Goal: Task Accomplishment & Management: Complete application form

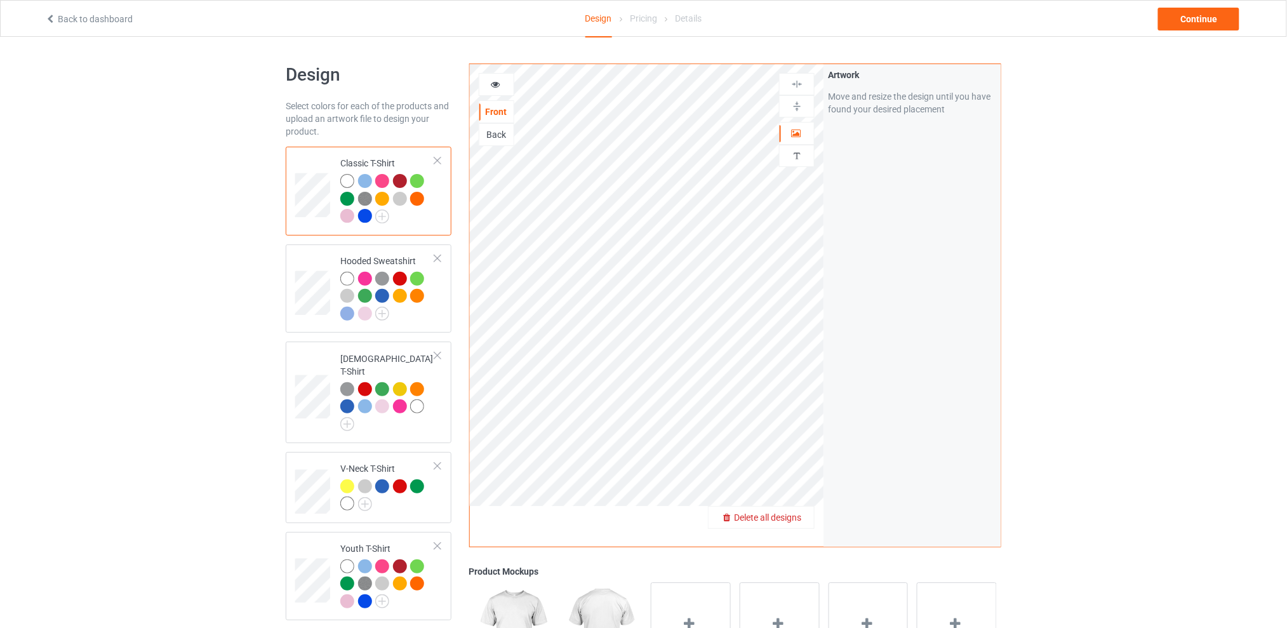
click at [794, 522] on span "Delete all designs" at bounding box center [767, 517] width 67 height 10
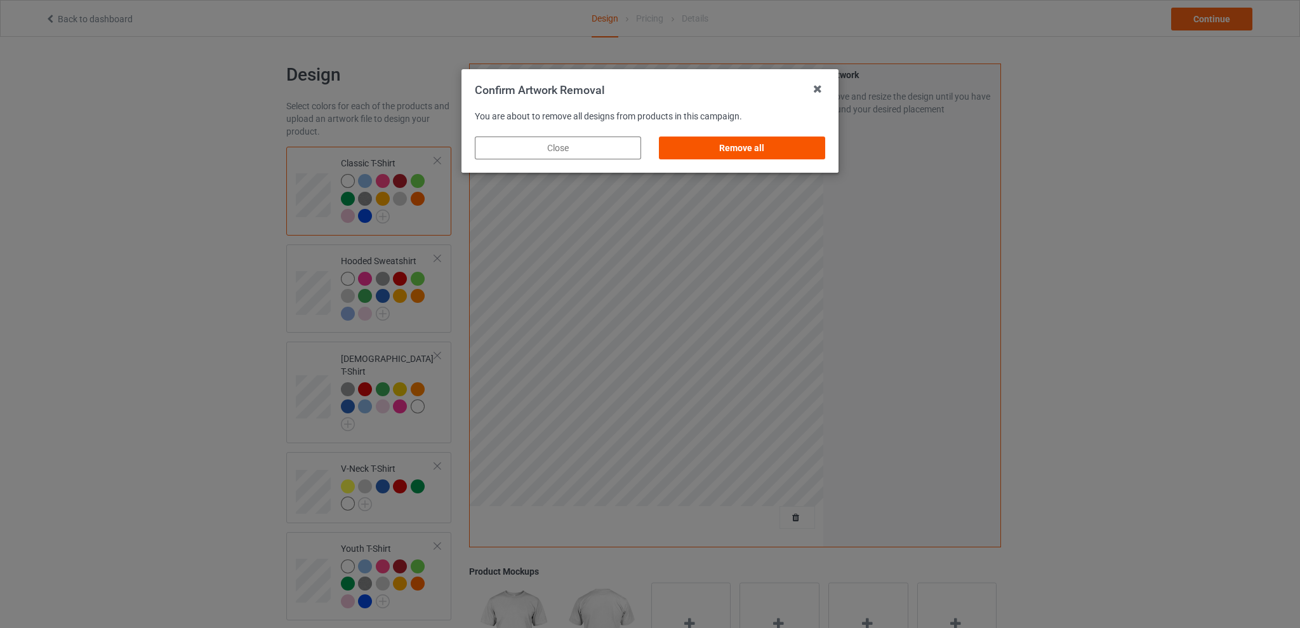
click at [789, 150] on div "Remove all" at bounding box center [742, 147] width 166 height 23
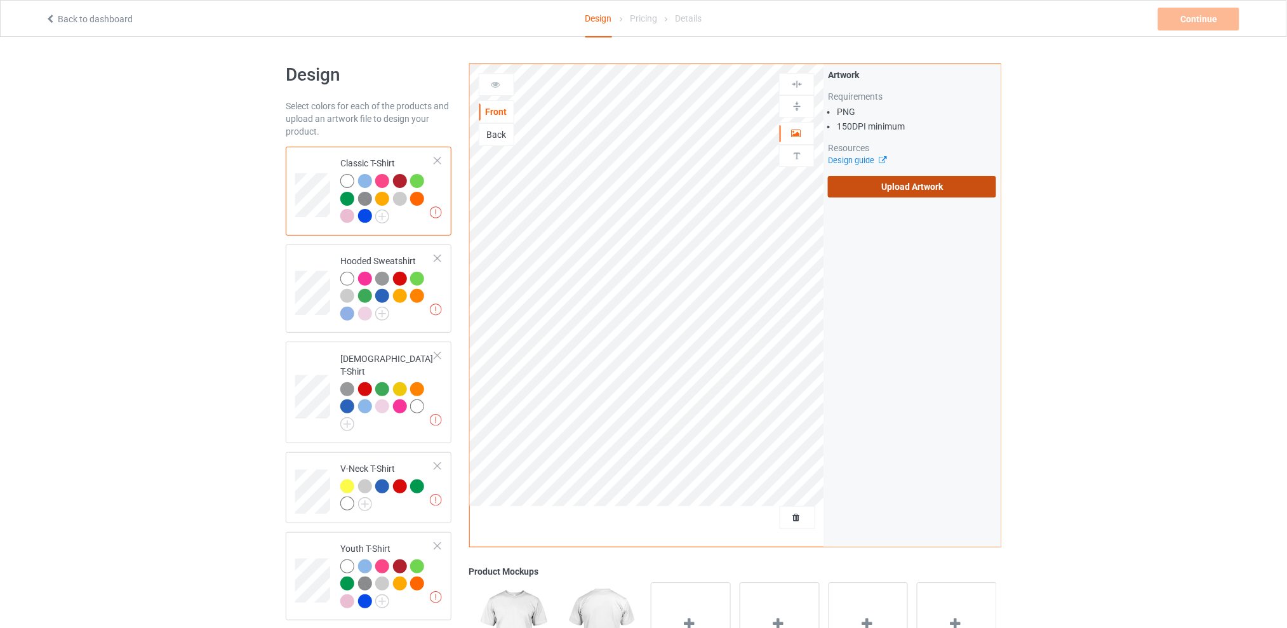
click at [872, 176] on label "Upload Artwork" at bounding box center [912, 187] width 168 height 22
click at [0, 0] on input "Upload Artwork" at bounding box center [0, 0] width 0 height 0
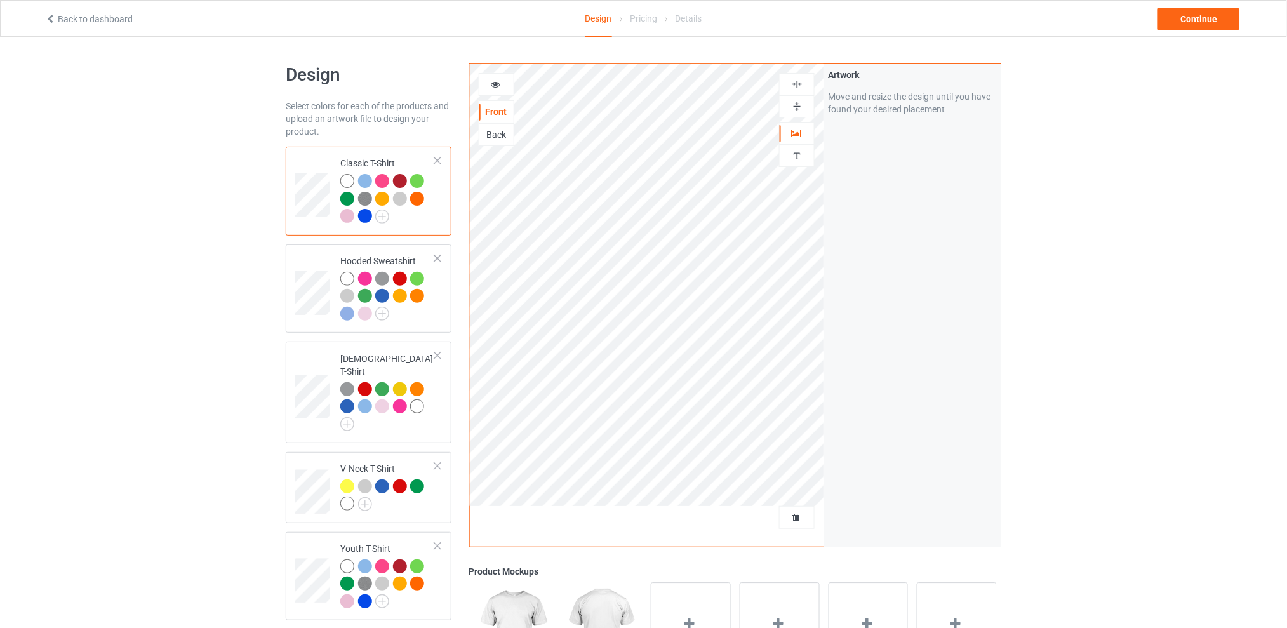
click at [1125, 248] on div "Design Select colors for each of the products and upload an artwork file to des…" at bounding box center [643, 518] width 1287 height 962
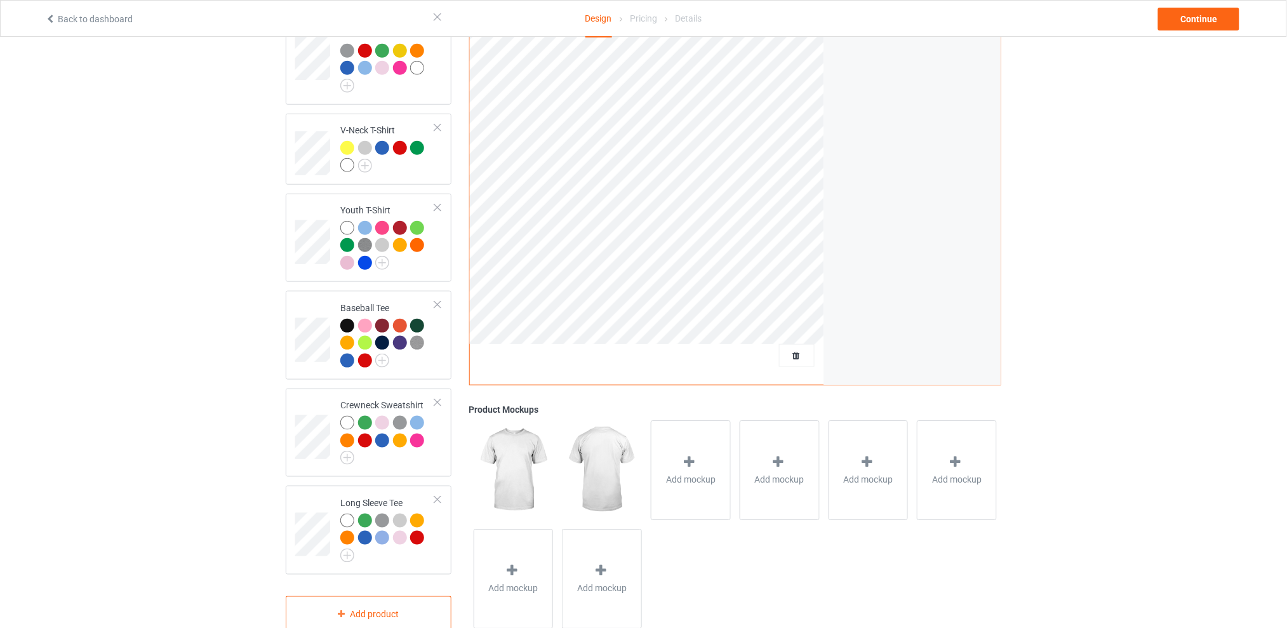
scroll to position [84, 0]
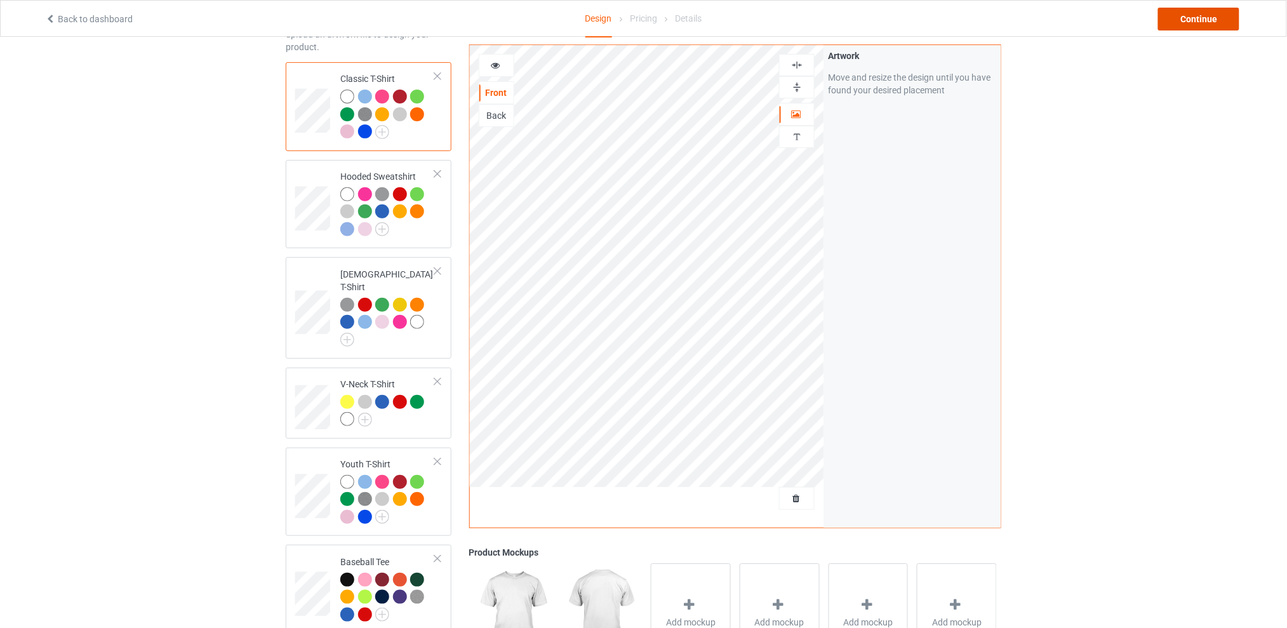
click at [1187, 14] on div "Continue" at bounding box center [1198, 19] width 81 height 23
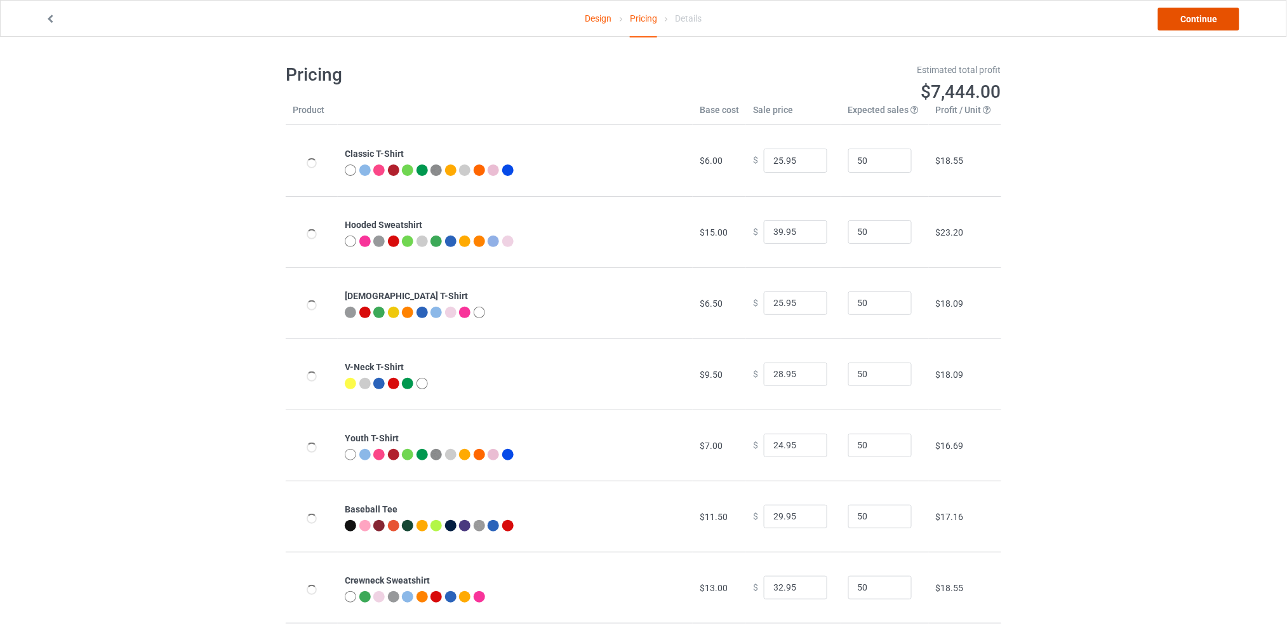
click at [1187, 25] on link "Continue" at bounding box center [1198, 19] width 81 height 23
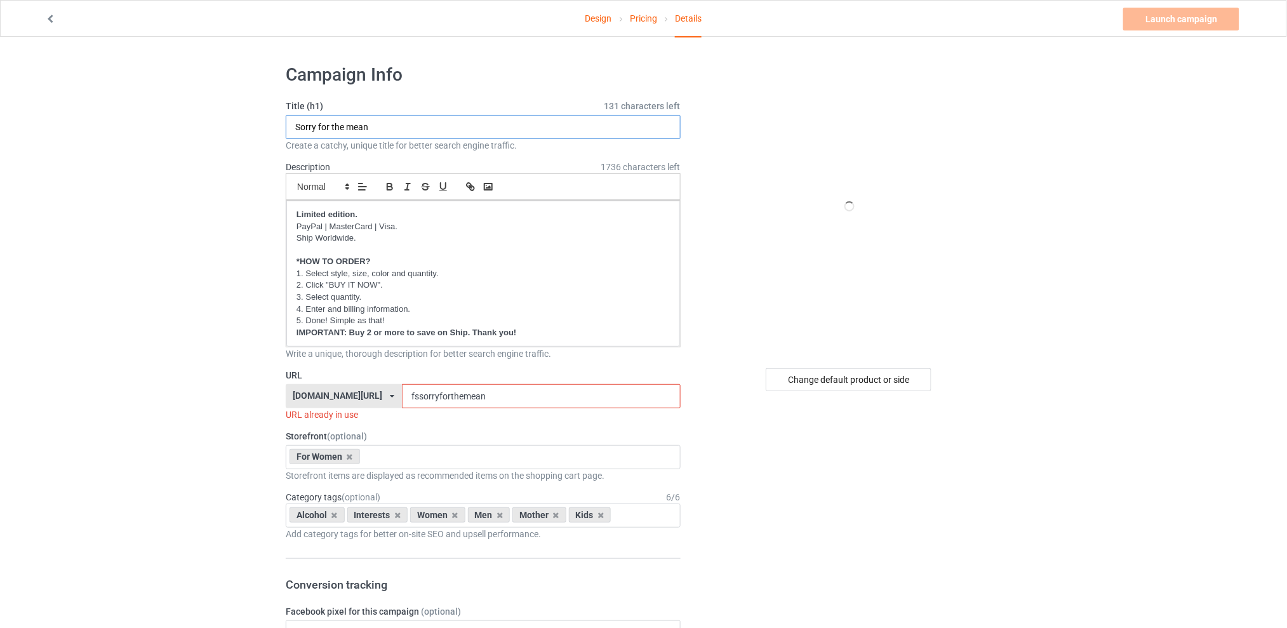
drag, startPoint x: 425, startPoint y: 126, endPoint x: 246, endPoint y: 130, distance: 179.1
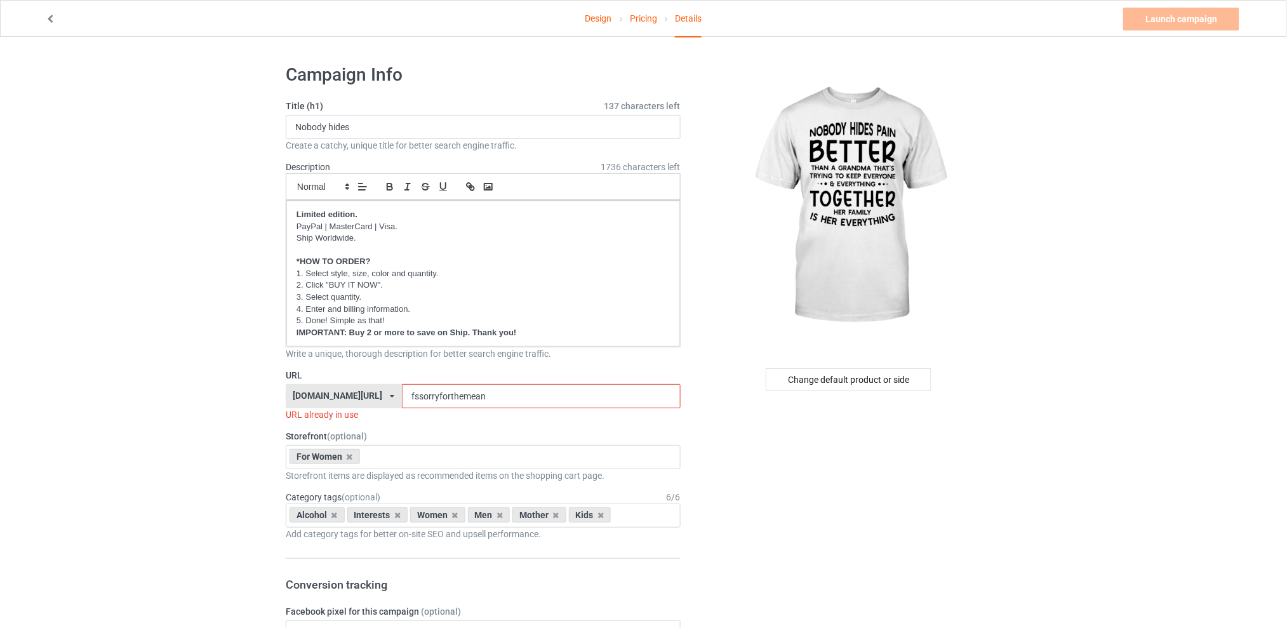
click at [507, 397] on input "fssorryforthemean" at bounding box center [541, 396] width 278 height 24
click at [375, 128] on input "Nobody hides" at bounding box center [483, 127] width 395 height 24
type input "Nobody hides pain better"
drag, startPoint x: 506, startPoint y: 393, endPoint x: 406, endPoint y: 396, distance: 99.7
click at [406, 396] on div "[DOMAIN_NAME][URL] [DOMAIN_NAME][URL] [DOMAIN_NAME][URL] [DOMAIN_NAME][URL] 5d7…" at bounding box center [483, 396] width 395 height 24
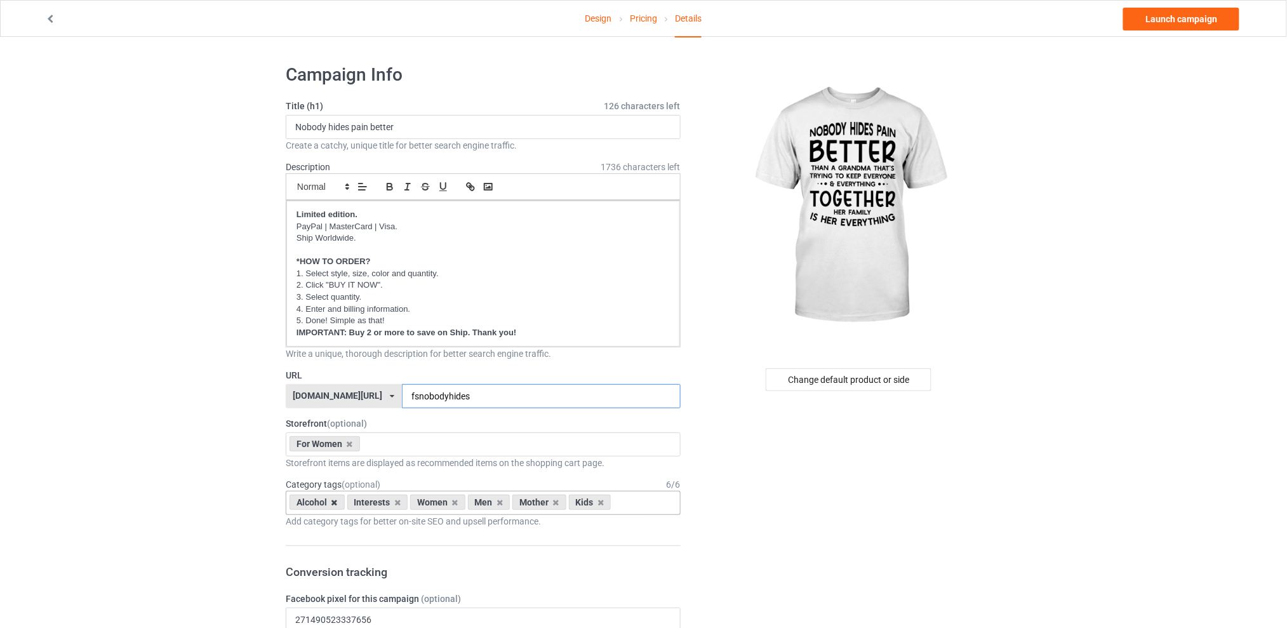
type input "fsnobodyhides"
click at [332, 505] on icon at bounding box center [334, 502] width 6 height 8
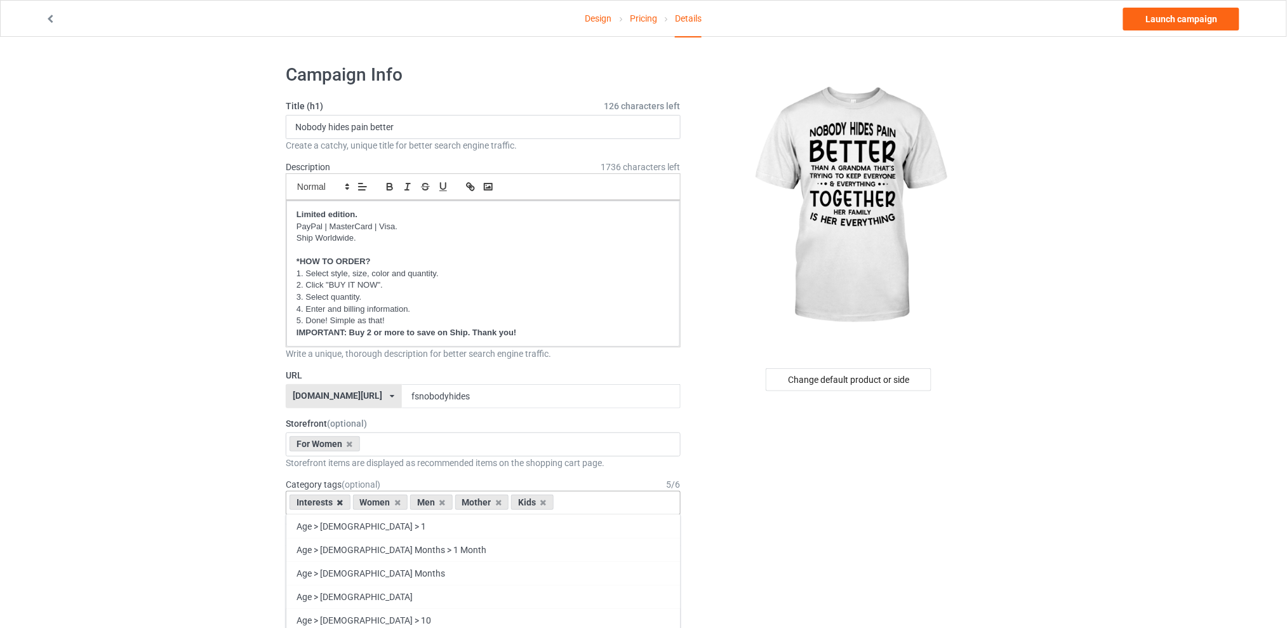
click at [340, 502] on icon at bounding box center [340, 502] width 6 height 8
click at [376, 502] on icon at bounding box center [379, 502] width 6 height 8
click at [391, 505] on icon at bounding box center [390, 502] width 6 height 8
click at [380, 504] on icon at bounding box center [379, 502] width 6 height 8
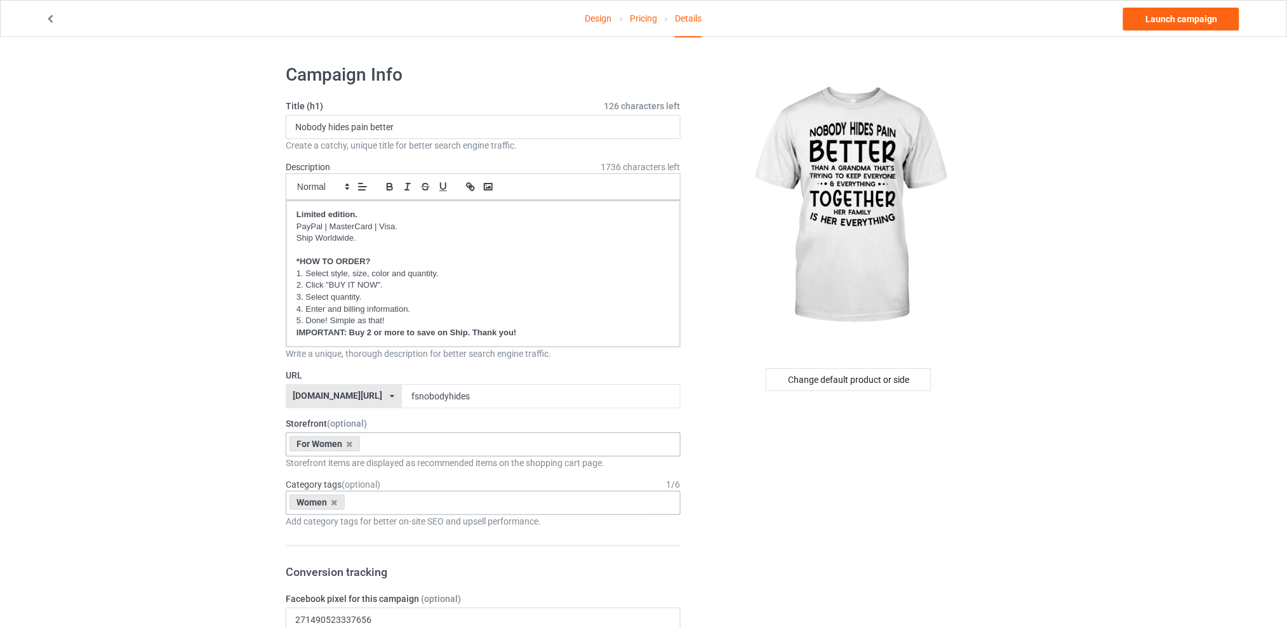
click at [399, 447] on div "For Women Best Sellers Best Friend Sister - Aunt [DATE] For Christmas Sistaaaaa…" at bounding box center [483, 444] width 395 height 24
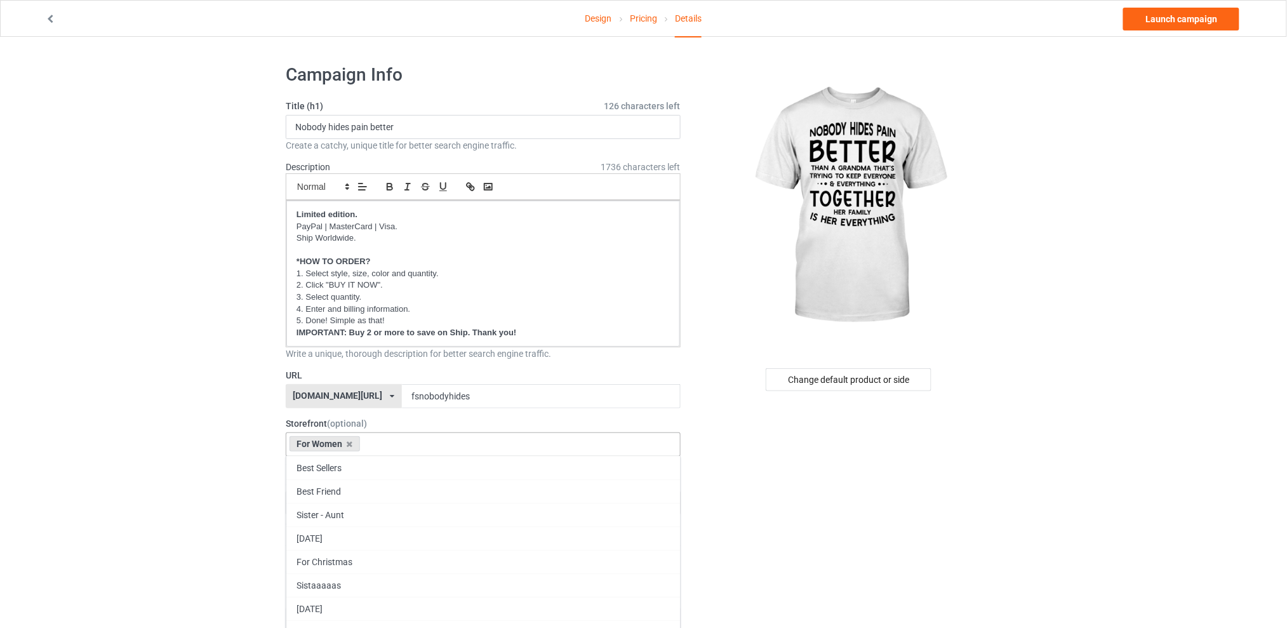
type input "m"
click at [352, 536] on div "[DATE]" at bounding box center [483, 537] width 394 height 23
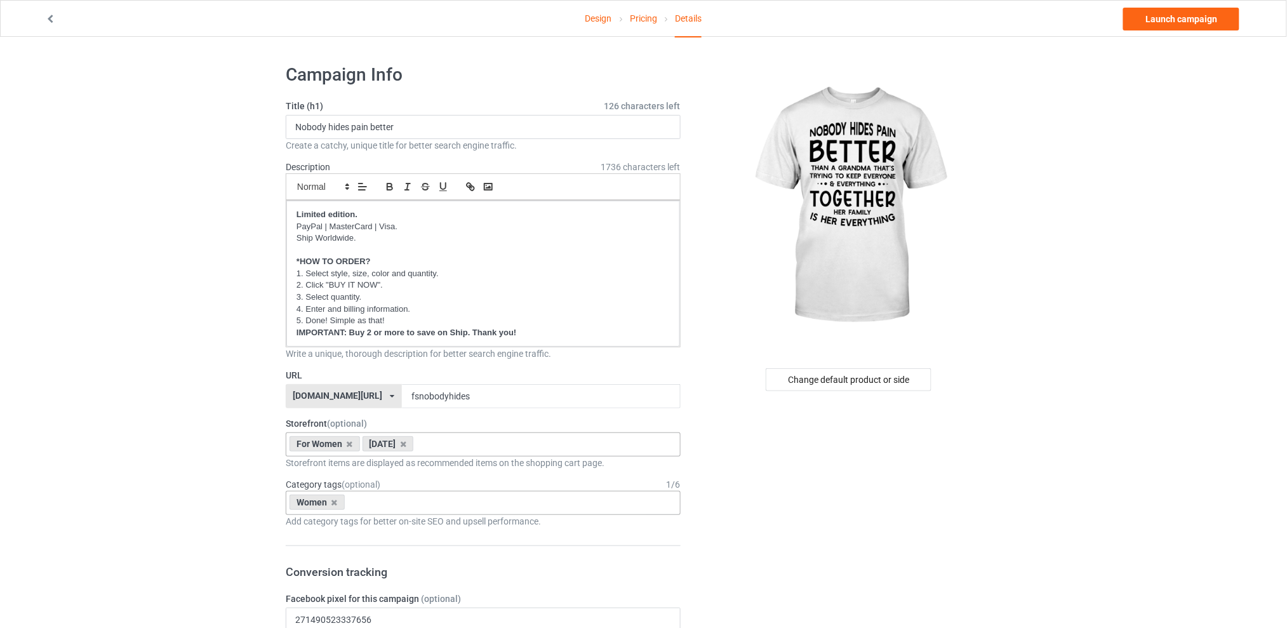
click at [397, 504] on div "Women Age > [DEMOGRAPHIC_DATA] > 1 Age > [DEMOGRAPHIC_DATA] Months > 1 Month Ag…" at bounding box center [483, 503] width 395 height 24
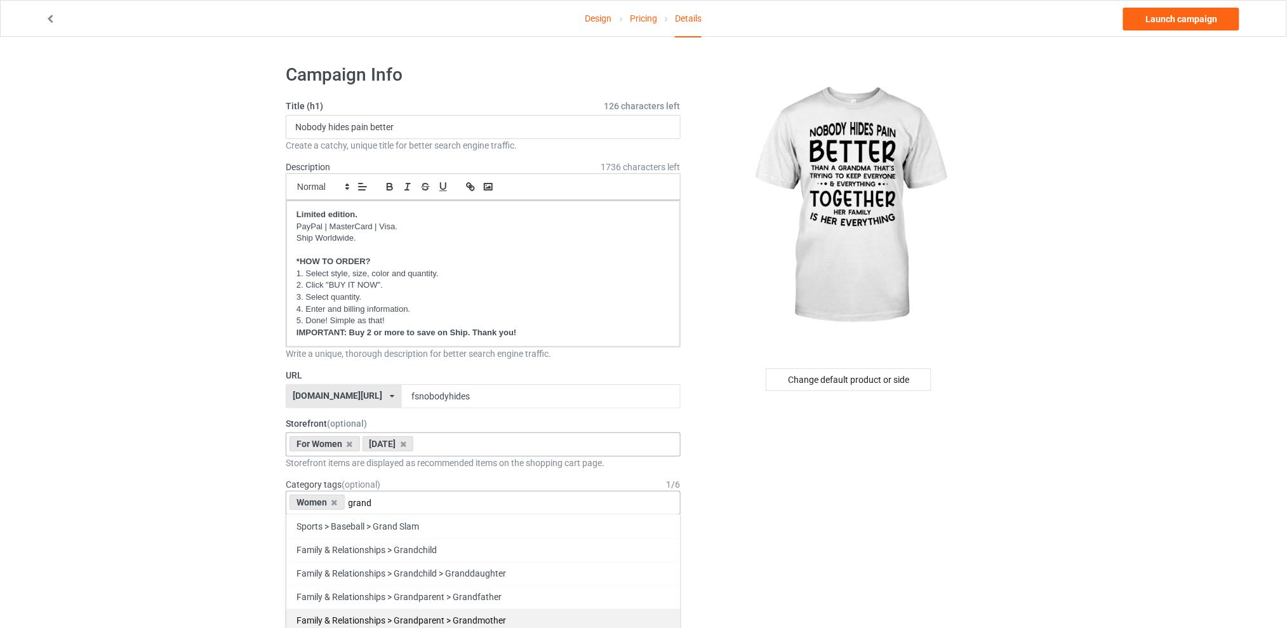
type input "grand"
click at [448, 615] on div "Family & Relationships > Grandparent > Grandmother" at bounding box center [483, 619] width 394 height 23
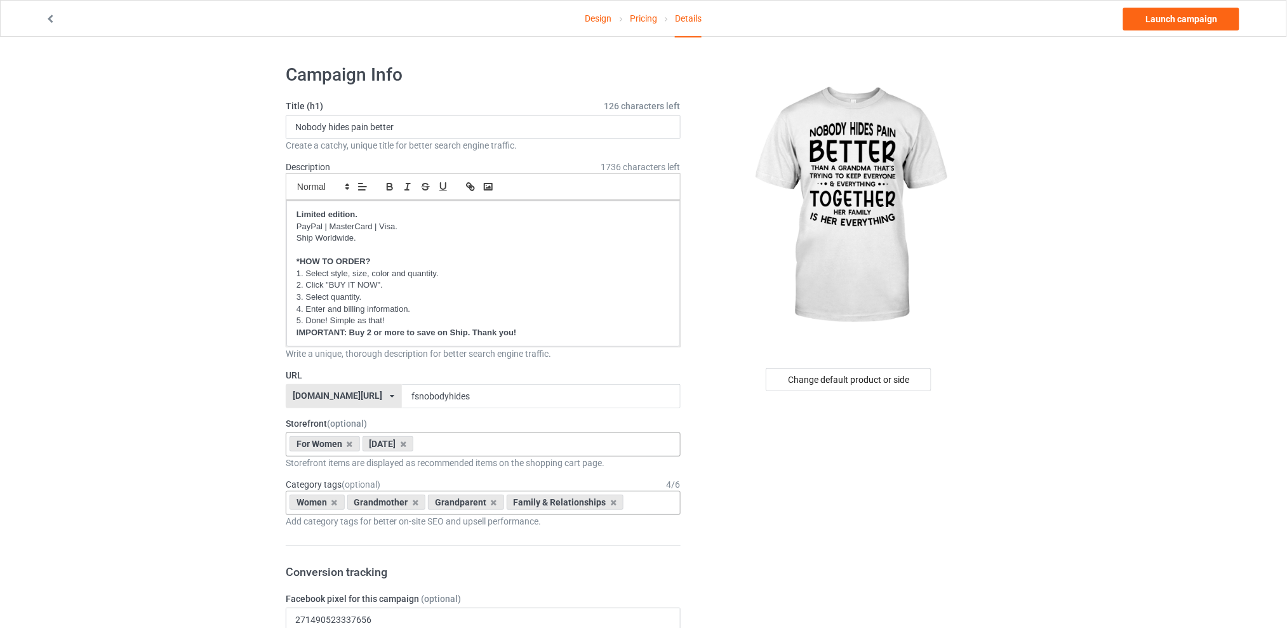
drag, startPoint x: 1129, startPoint y: 413, endPoint x: 958, endPoint y: 395, distance: 172.4
click at [871, 385] on div "Change default product or side" at bounding box center [849, 379] width 166 height 23
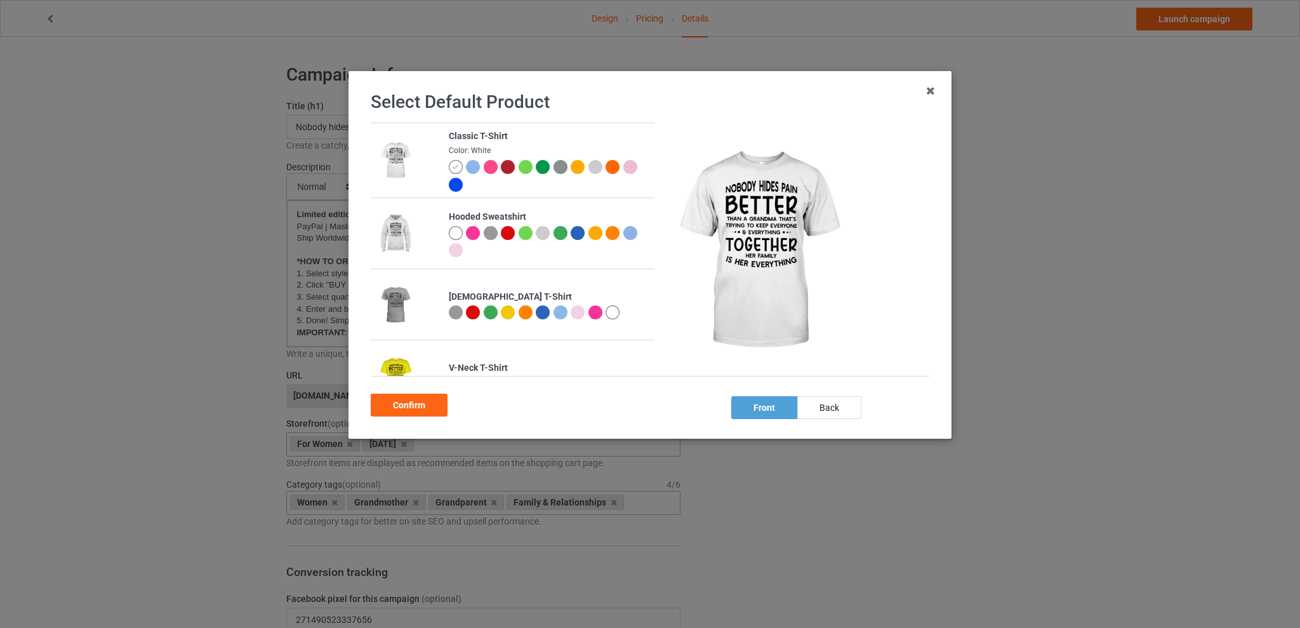
click at [486, 166] on div at bounding box center [491, 167] width 14 height 14
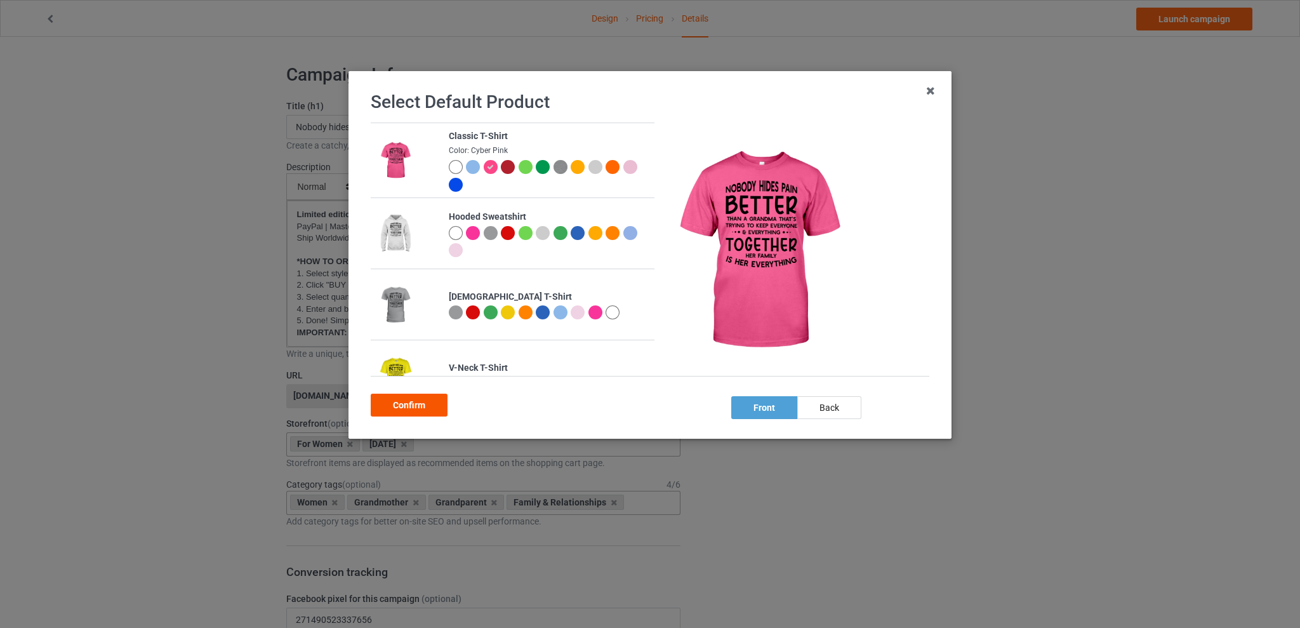
click at [415, 403] on div "Confirm" at bounding box center [409, 405] width 77 height 23
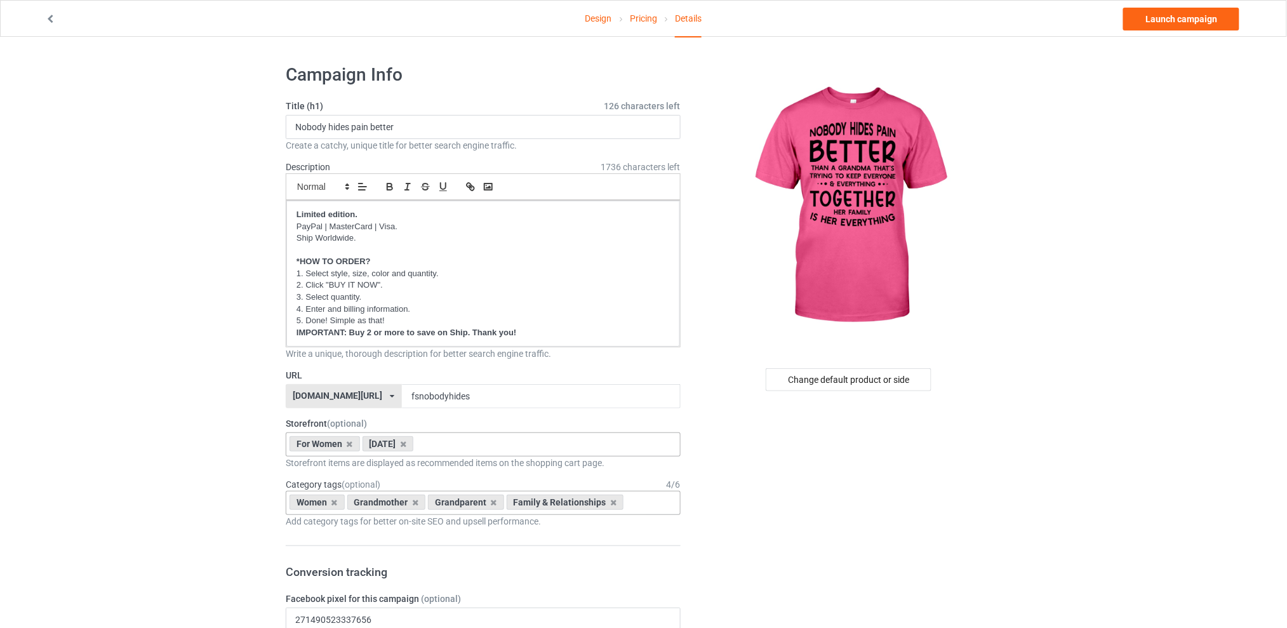
click at [1166, 15] on link "Launch campaign" at bounding box center [1181, 19] width 116 height 23
